Goal: Navigation & Orientation: Find specific page/section

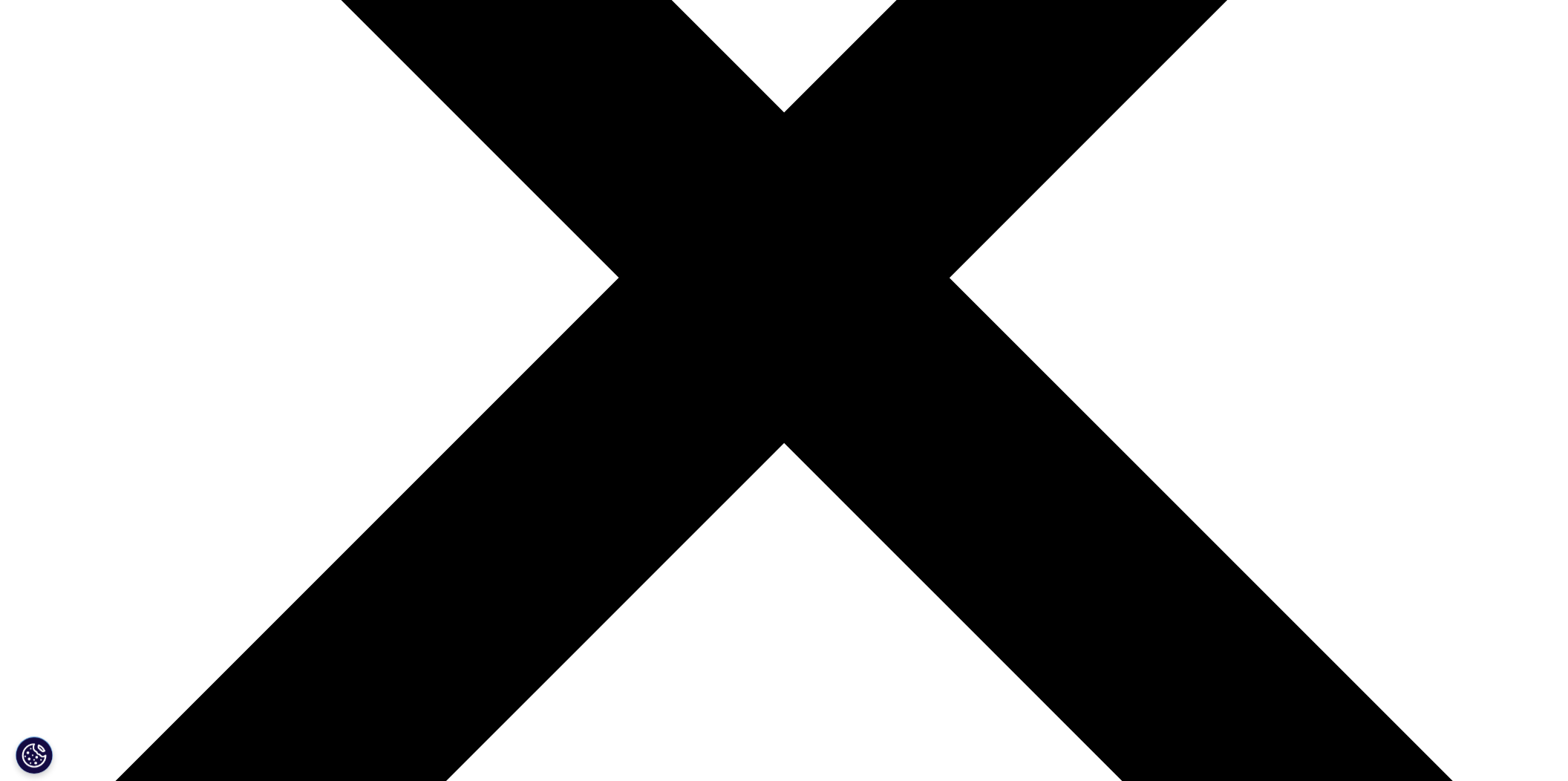
scroll to position [520, 0]
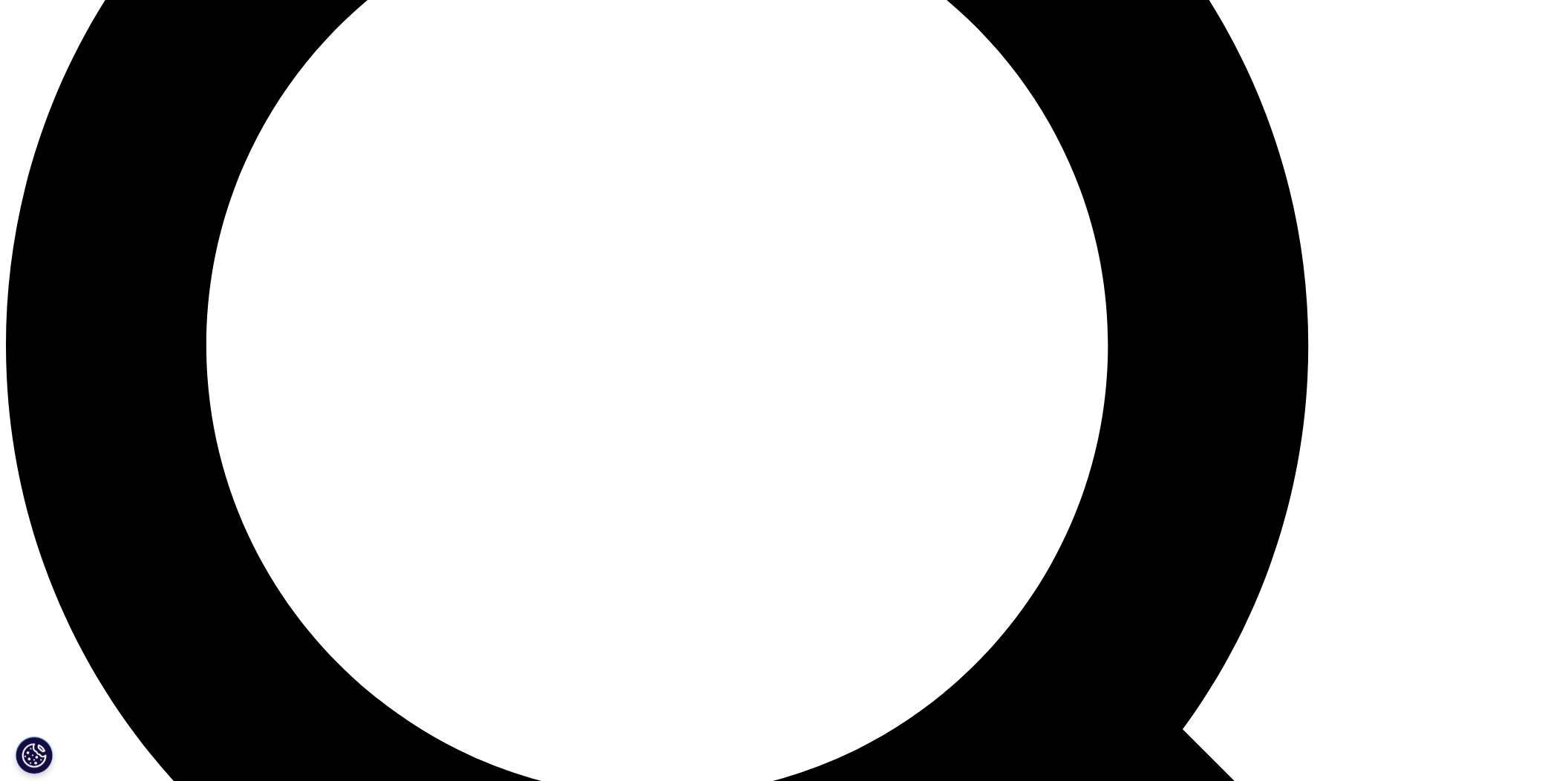
scroll to position [1931, 0]
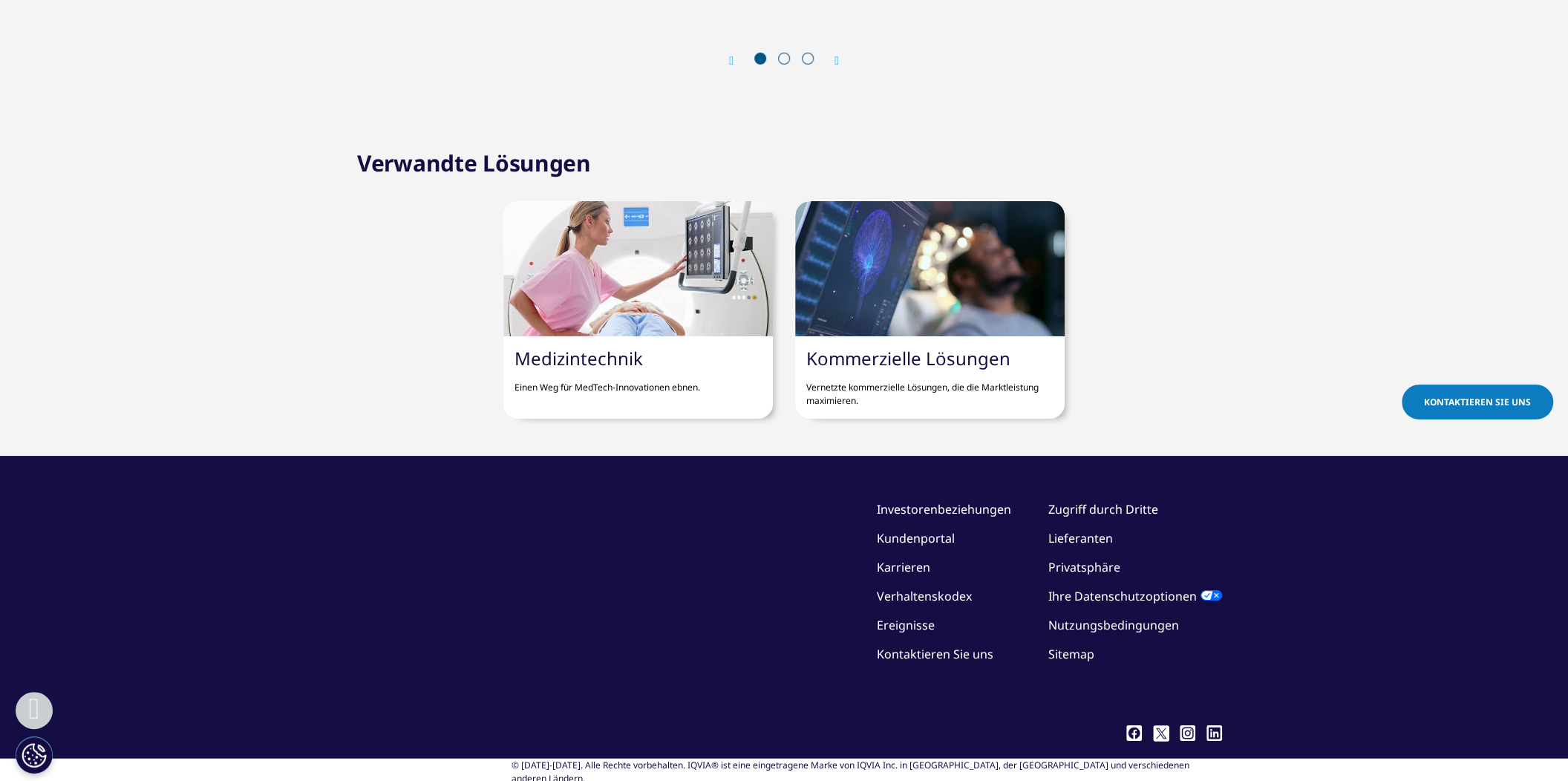
scroll to position [4034, 0]
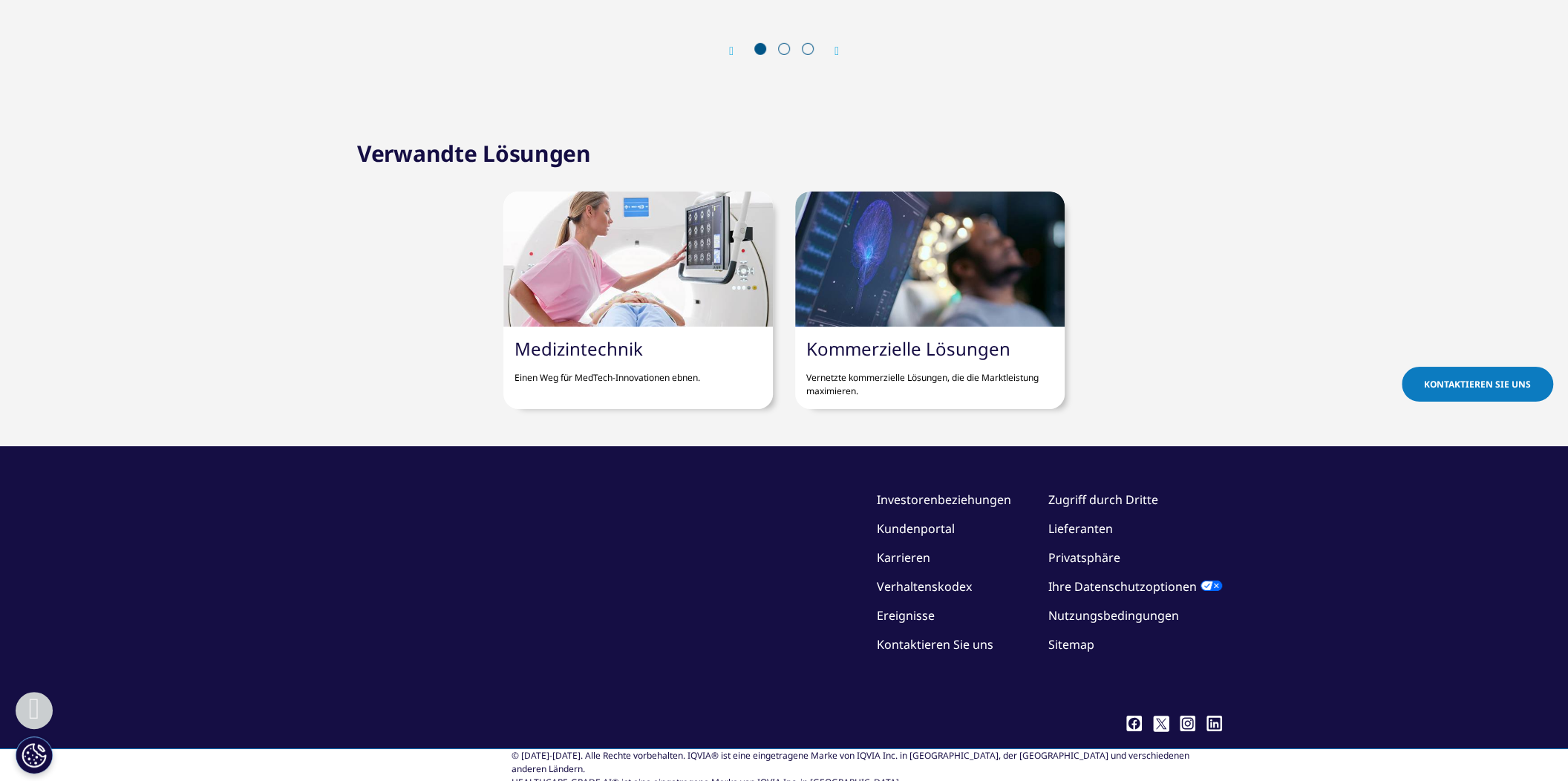
click at [929, 521] on link "Kundenportal" at bounding box center [916, 528] width 78 height 16
click at [441, 770] on img at bounding box center [429, 770] width 166 height 0
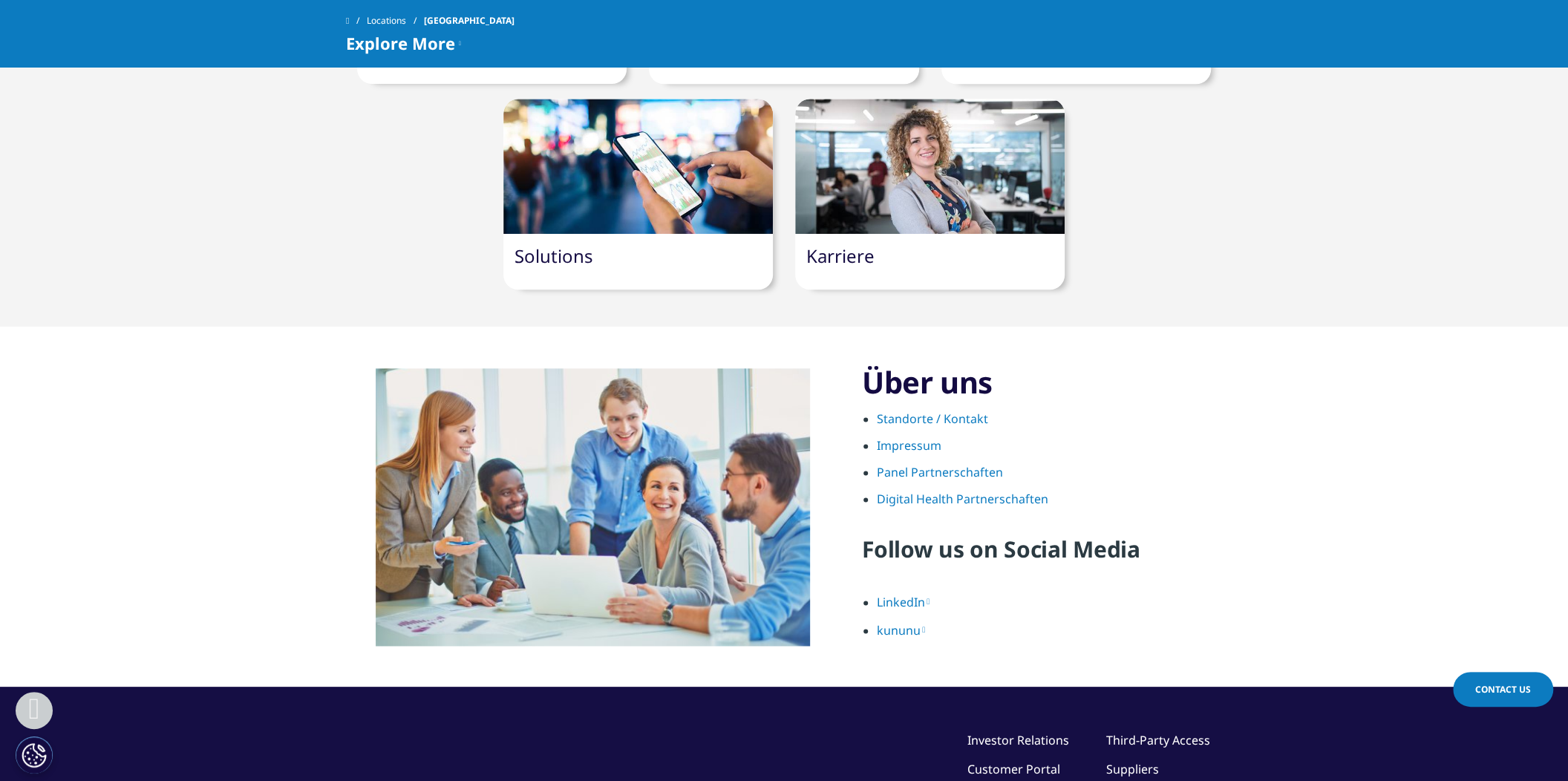
scroll to position [1485, 0]
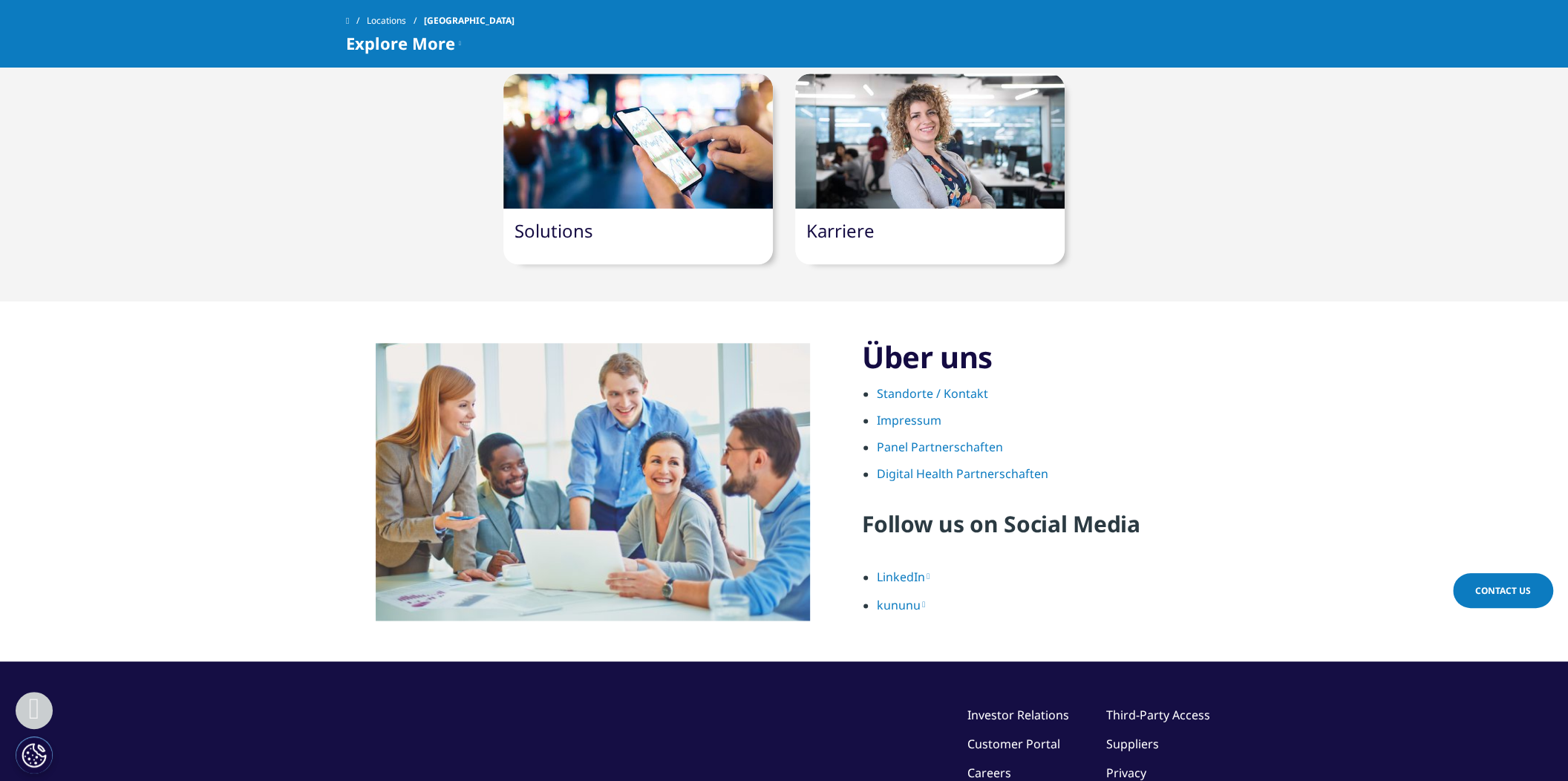
click at [906, 385] on link "Standorte / Kontakt" at bounding box center [932, 393] width 112 height 16
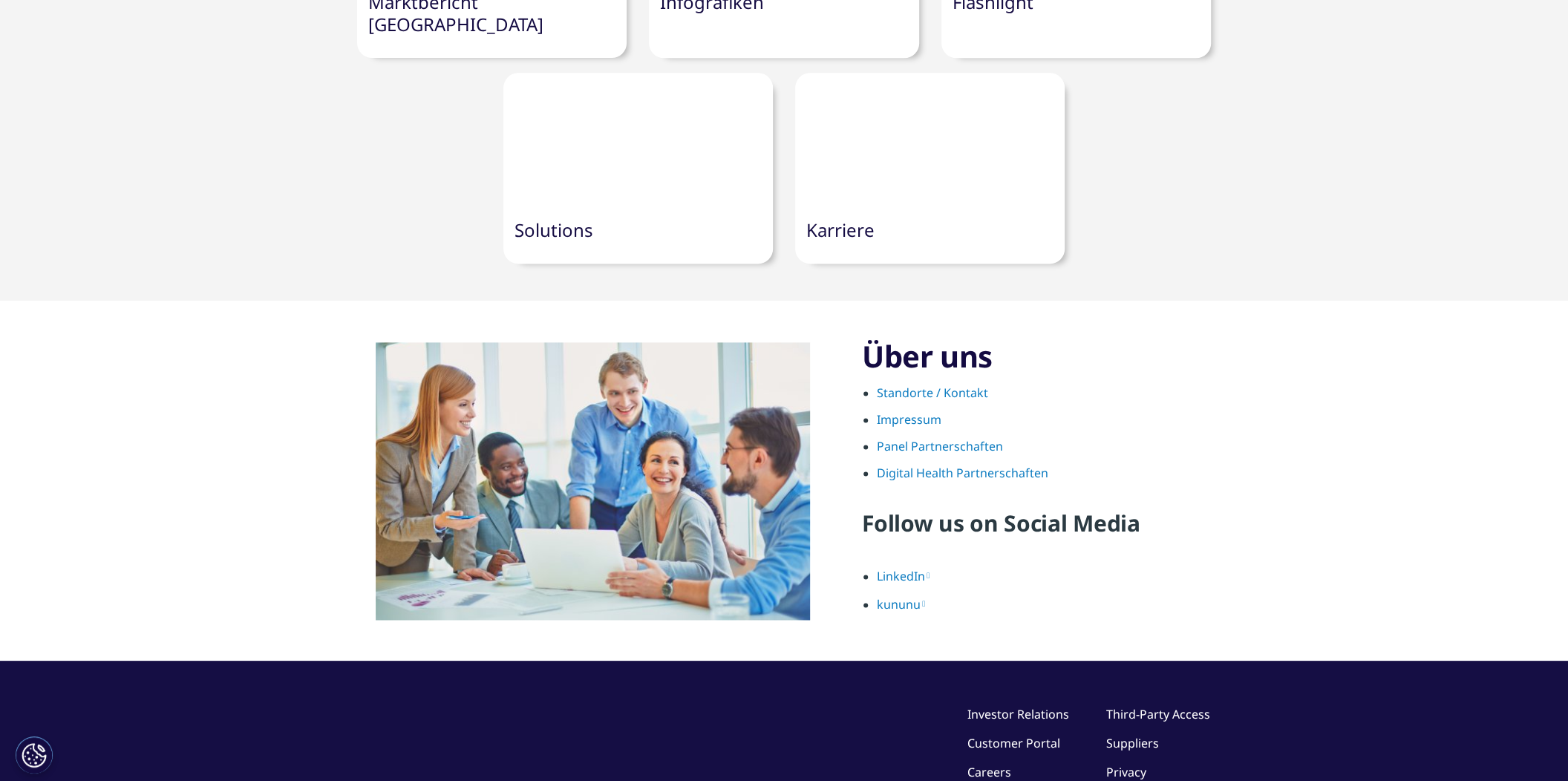
click at [846, 217] on link "Karriere" at bounding box center [841, 230] width 69 height 25
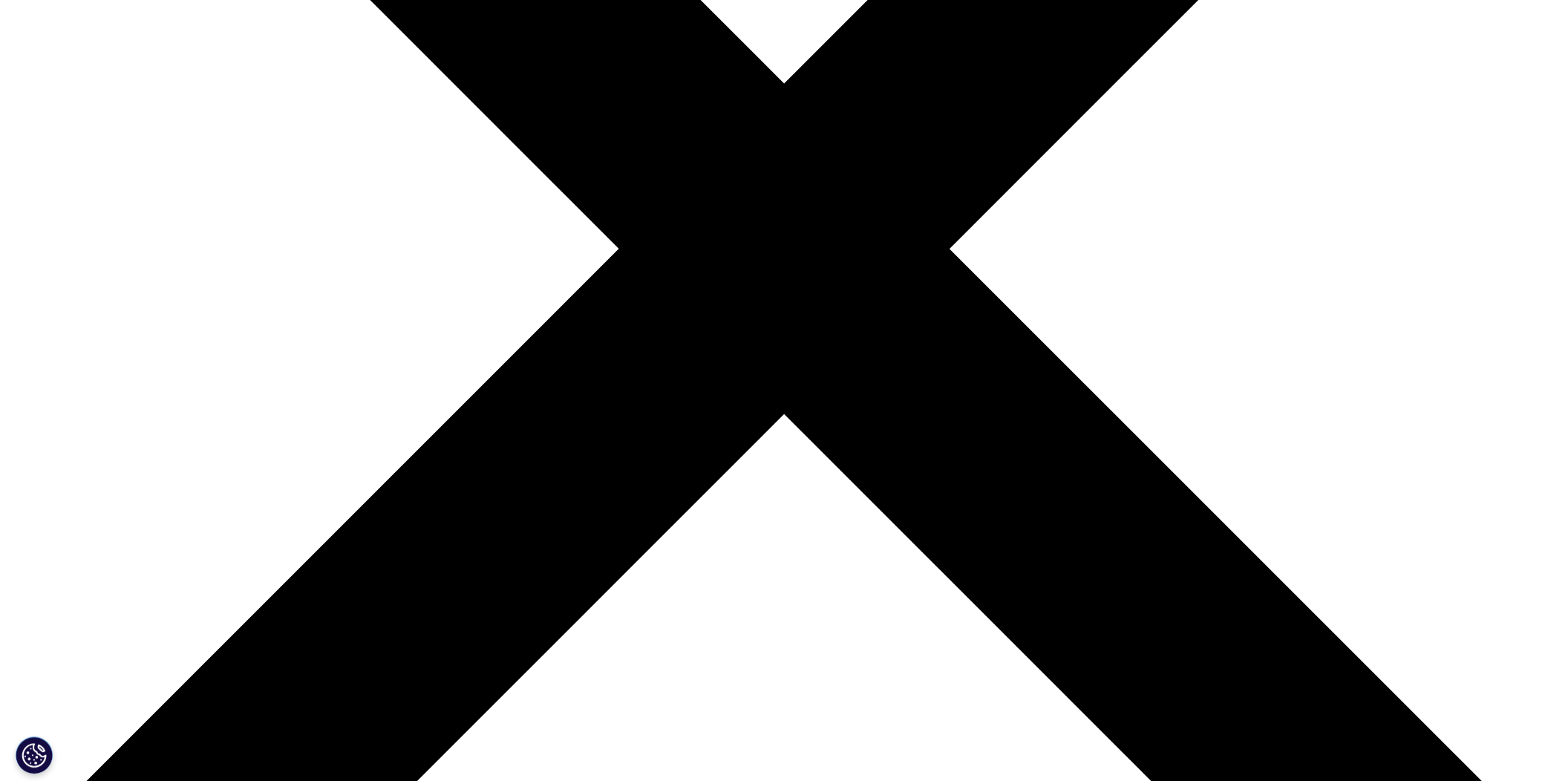
scroll to position [593, 0]
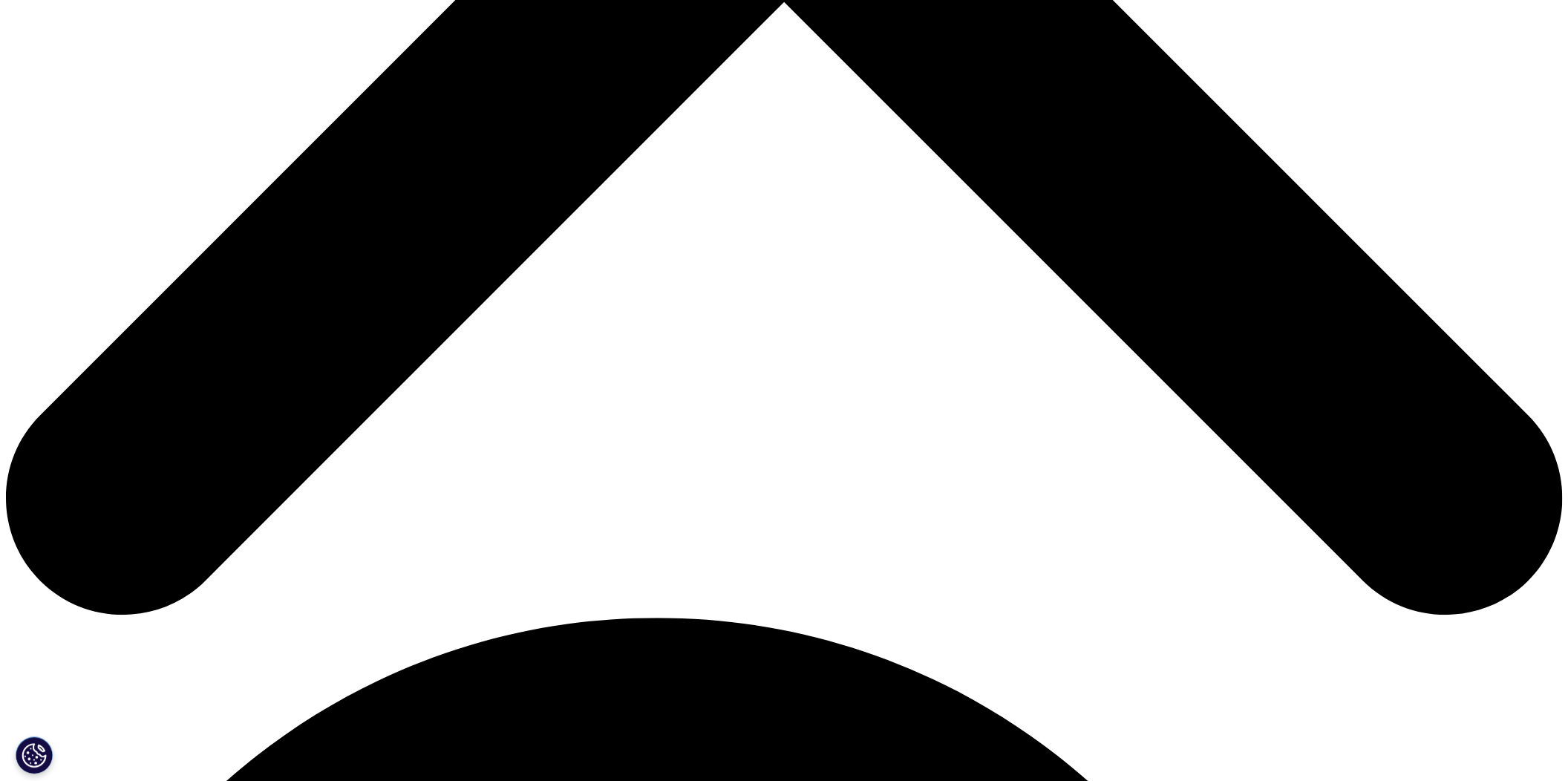
scroll to position [965, 0]
